Goal: Information Seeking & Learning: Learn about a topic

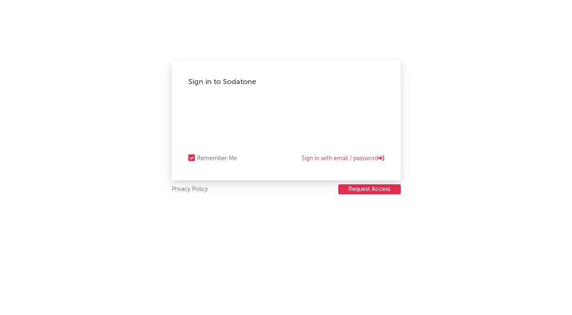
select select "other"
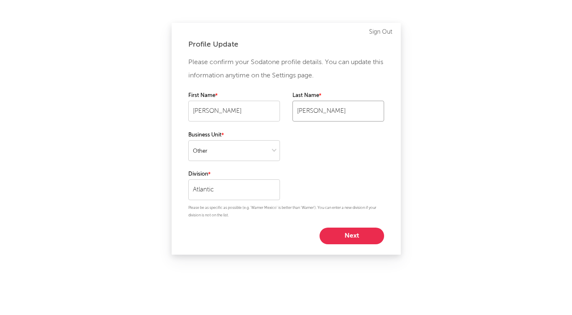
click at [293, 119] on input "[PERSON_NAME]" at bounding box center [338, 111] width 92 height 21
click at [258, 153] on select at bounding box center [234, 150] width 92 height 21
click at [342, 228] on button "Next" at bounding box center [351, 236] width 65 height 17
select select "marketing"
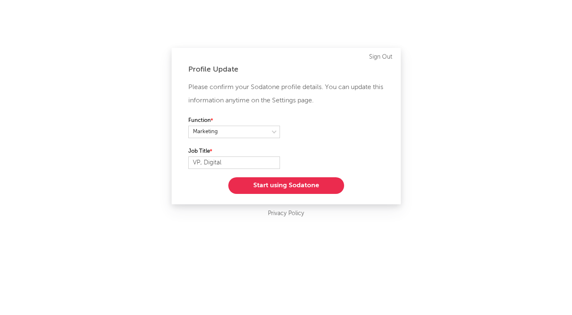
click at [289, 186] on button "Start using Sodatone" at bounding box center [286, 185] width 116 height 17
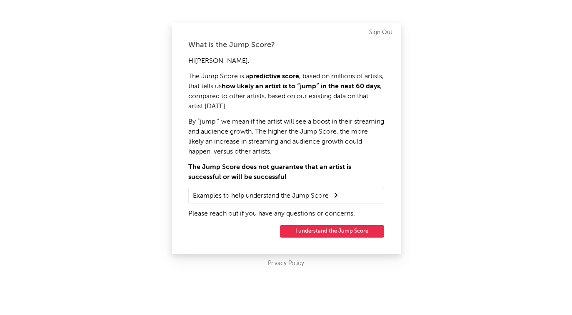
click at [313, 231] on button "I understand the Jump Score" at bounding box center [332, 231] width 104 height 12
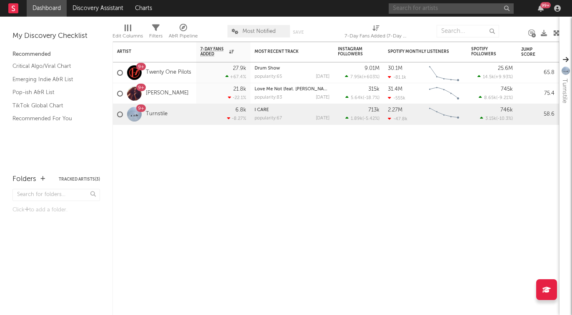
click at [415, 10] on input "text" at bounding box center [450, 8] width 125 height 10
type input "[PERSON_NAME]"
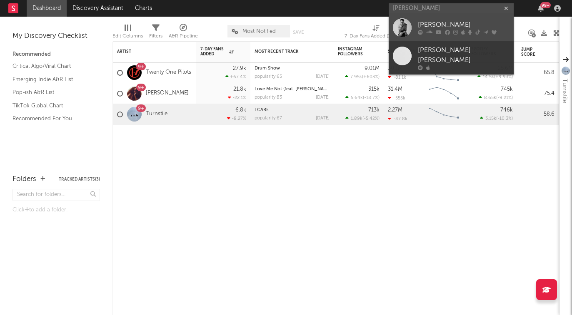
click at [413, 32] on link "[PERSON_NAME]" at bounding box center [450, 27] width 125 height 27
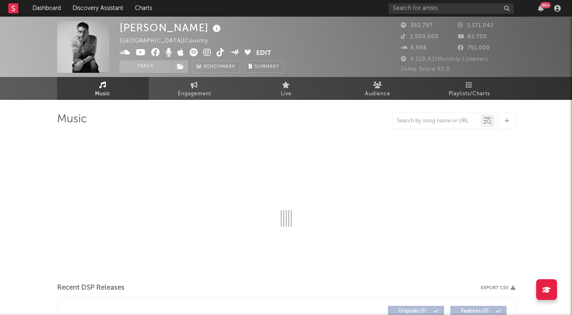
select select "6m"
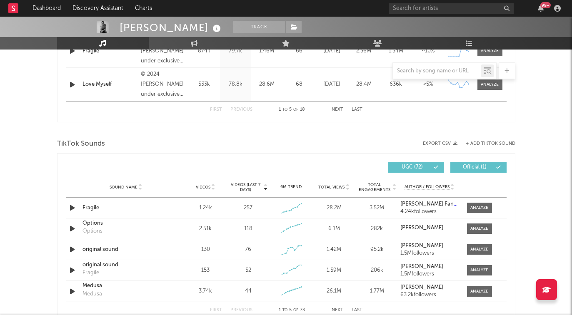
scroll to position [488, 0]
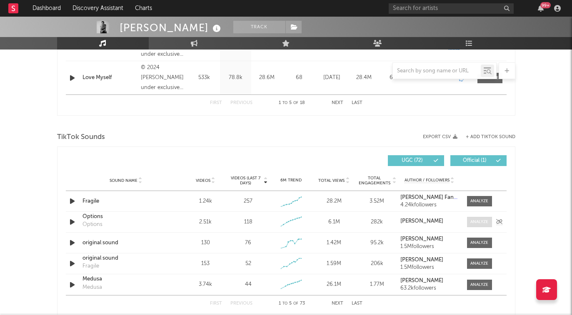
click at [479, 221] on div at bounding box center [479, 222] width 18 height 6
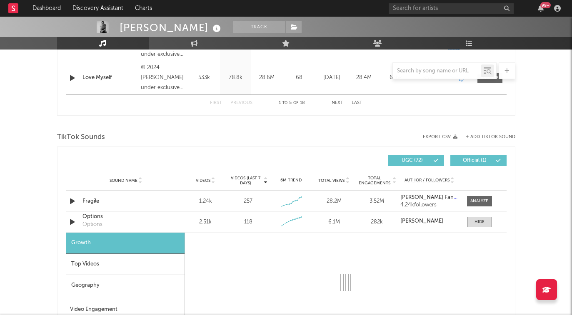
select select "1w"
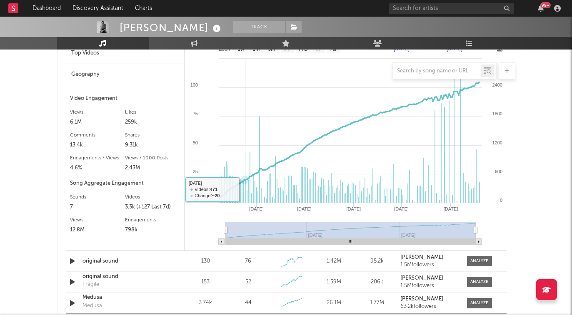
scroll to position [702, 0]
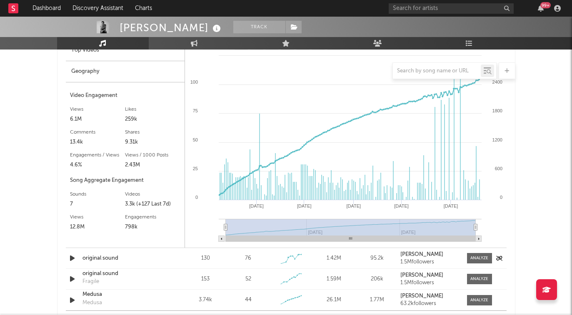
click at [101, 257] on div "original sound" at bounding box center [125, 258] width 87 height 8
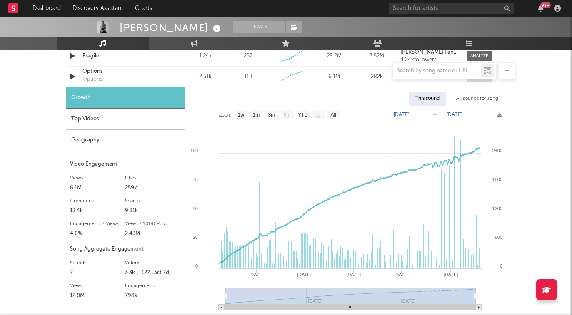
scroll to position [624, 0]
